Goal: Task Accomplishment & Management: Use online tool/utility

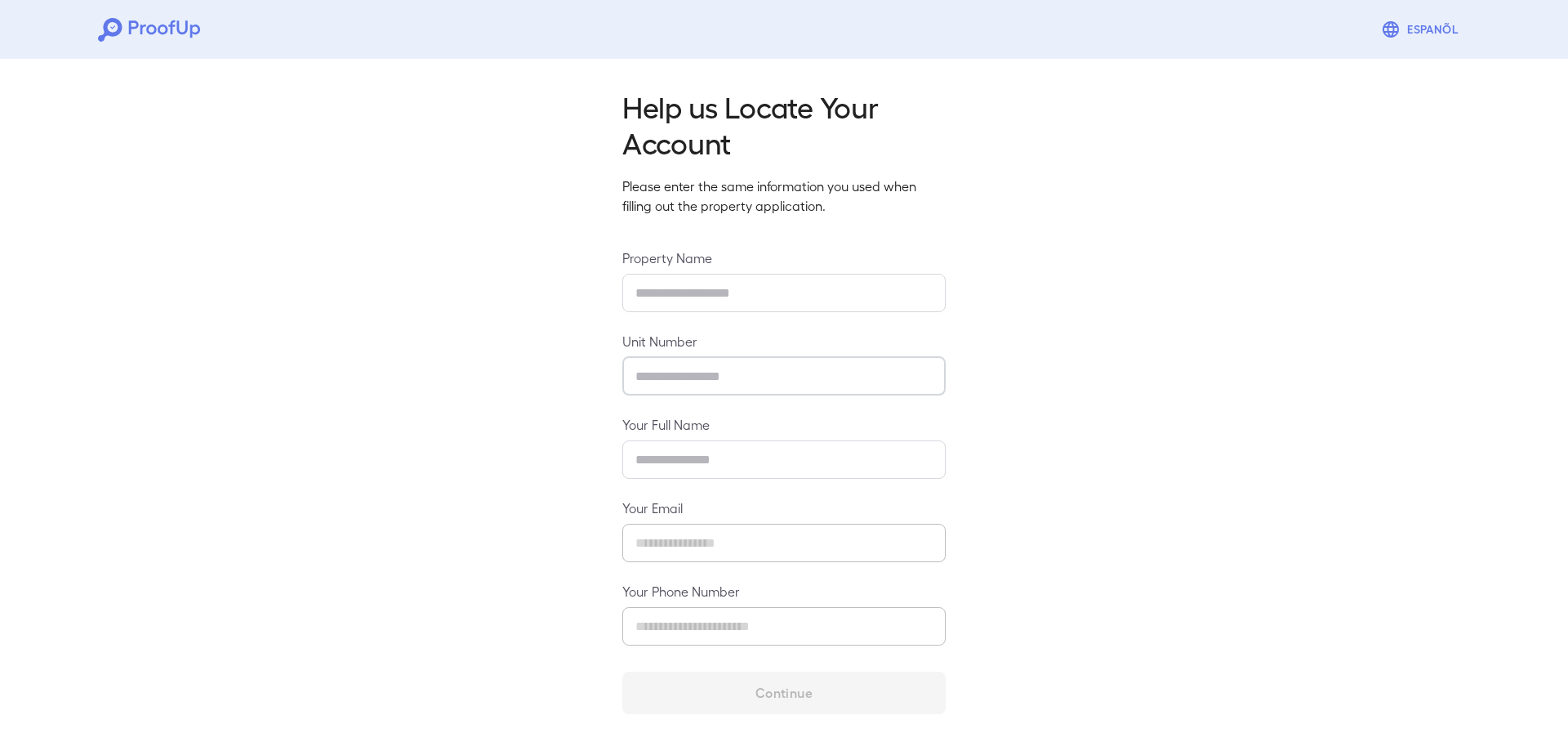
click at [694, 374] on input "text" at bounding box center [784, 376] width 324 height 38
click at [696, 295] on input "text" at bounding box center [784, 293] width 324 height 38
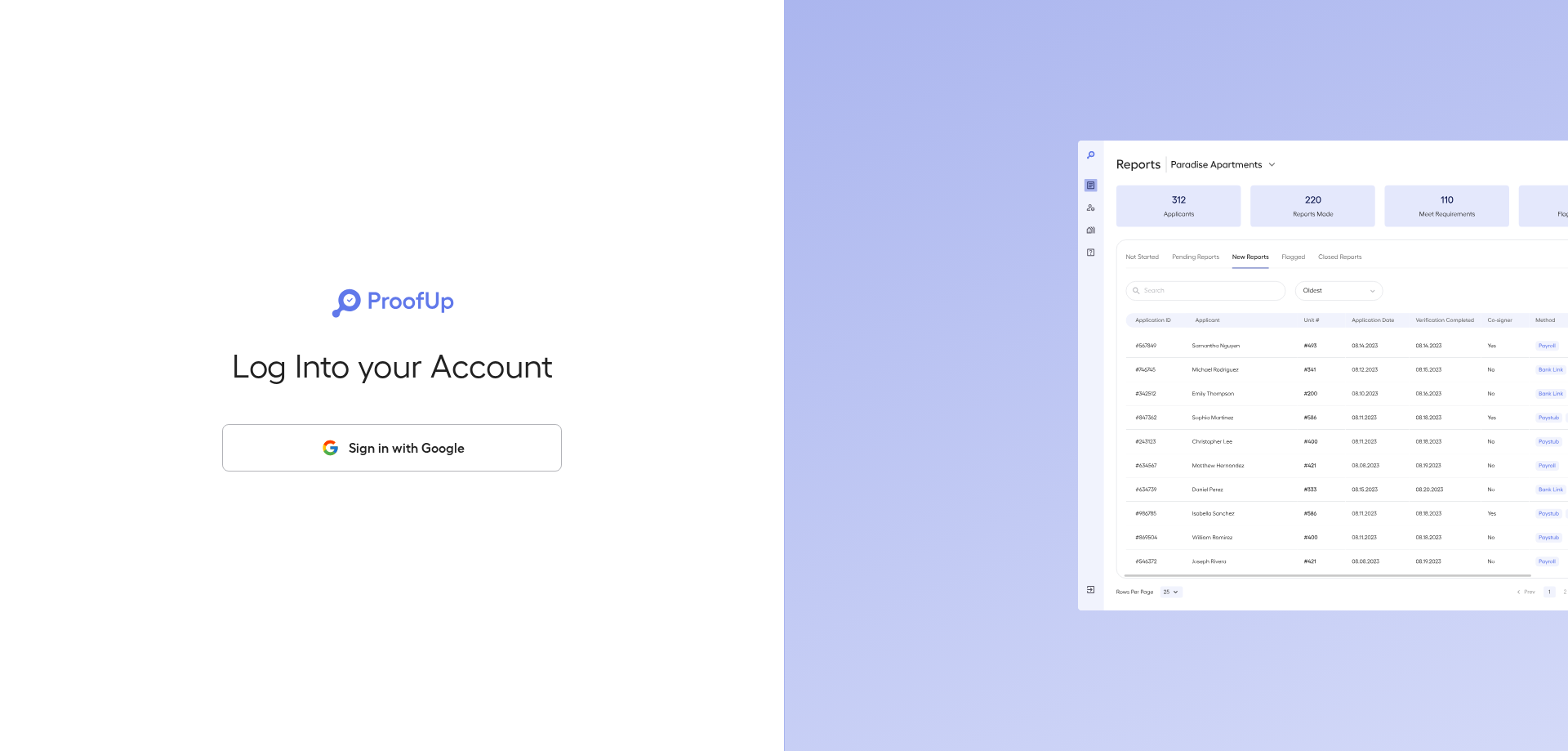
click at [376, 456] on button "Sign in with Google" at bounding box center [391, 447] width 339 height 48
